Goal: Transaction & Acquisition: Subscribe to service/newsletter

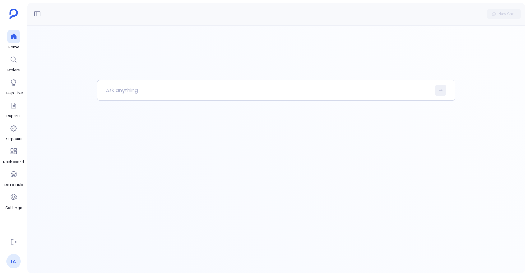
click at [16, 260] on link "IA" at bounding box center [13, 262] width 14 height 14
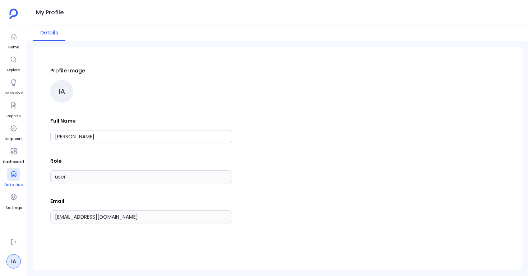
click at [14, 179] on div at bounding box center [13, 174] width 13 height 13
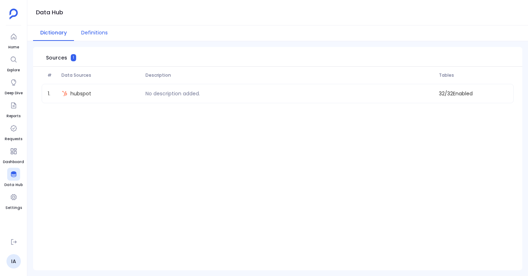
click at [99, 36] on button "Definitions" at bounding box center [94, 32] width 41 height 15
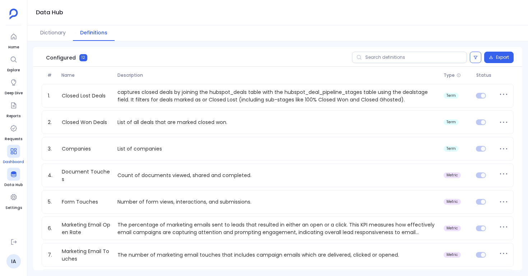
click at [11, 155] on icon at bounding box center [13, 151] width 7 height 7
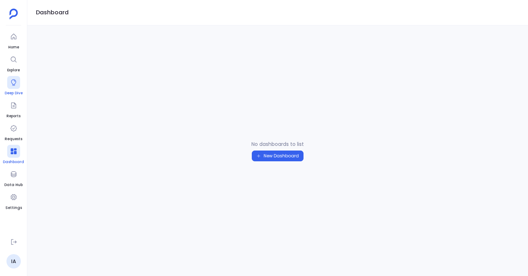
click at [14, 85] on icon at bounding box center [13, 82] width 5 height 6
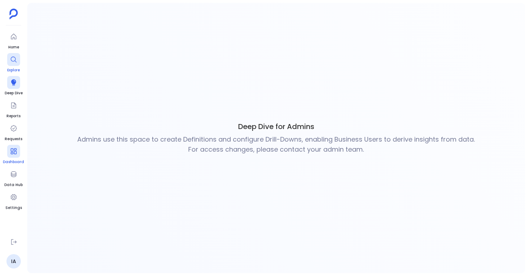
click at [11, 64] on div at bounding box center [13, 59] width 13 height 13
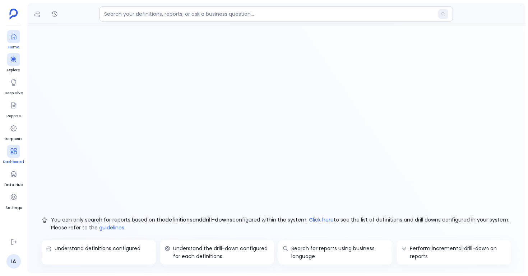
click at [15, 40] on icon at bounding box center [13, 36] width 7 height 7
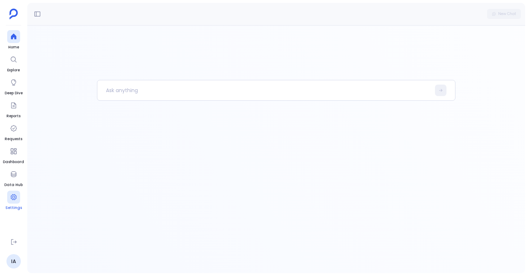
click at [13, 198] on icon at bounding box center [13, 198] width 6 height 6
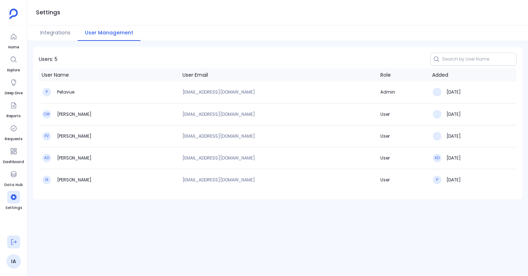
click at [19, 241] on button at bounding box center [13, 242] width 13 height 13
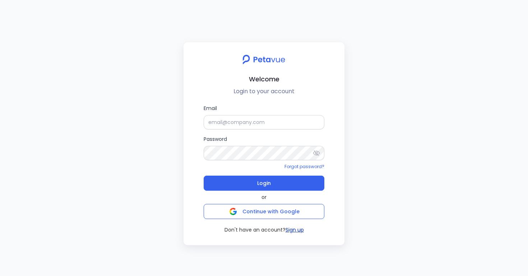
click at [294, 230] on button "Sign up" at bounding box center [294, 231] width 18 height 8
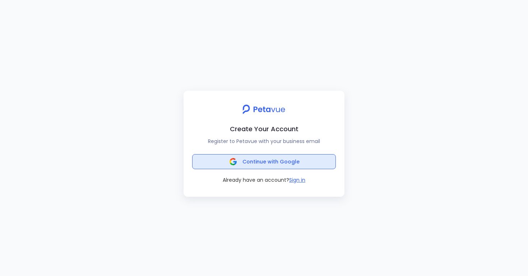
click at [274, 163] on span "Continue with Google" at bounding box center [270, 161] width 57 height 7
click at [233, 167] on button "Continue with Google" at bounding box center [264, 161] width 144 height 15
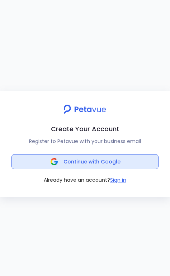
click at [90, 165] on span "Continue with Google" at bounding box center [92, 161] width 57 height 7
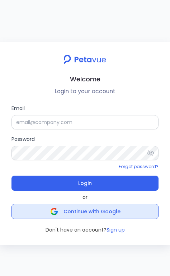
click at [101, 210] on span "Continue with Google" at bounding box center [92, 211] width 57 height 7
